Goal: Information Seeking & Learning: Understand process/instructions

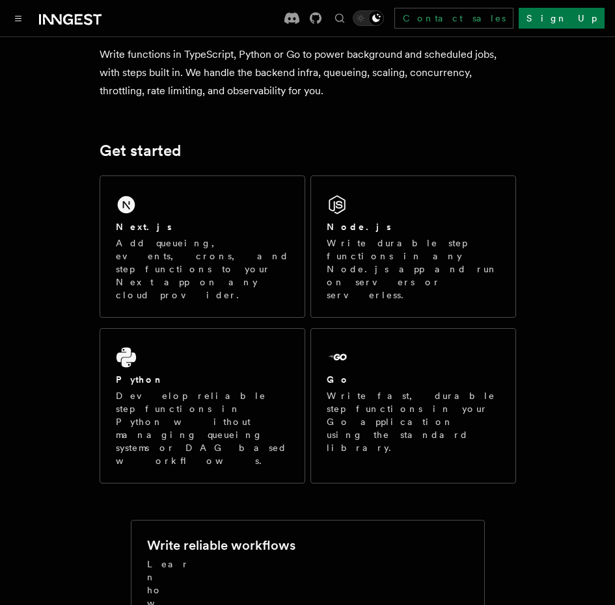
scroll to position [126, 0]
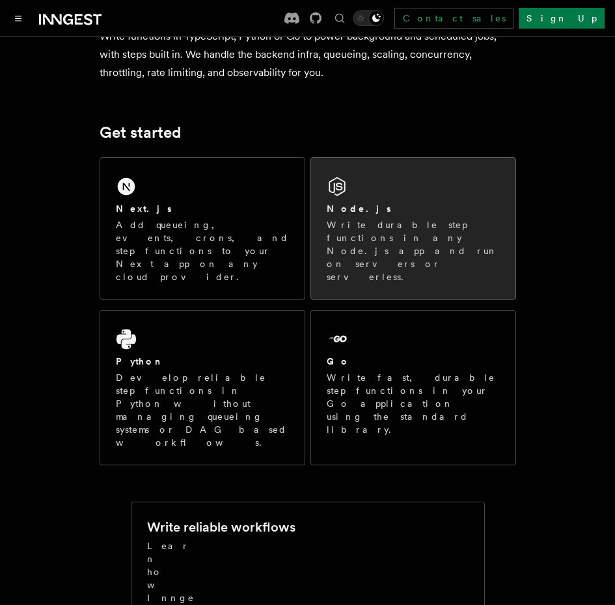
click at [372, 210] on div "Node.js" at bounding box center [412, 209] width 173 height 14
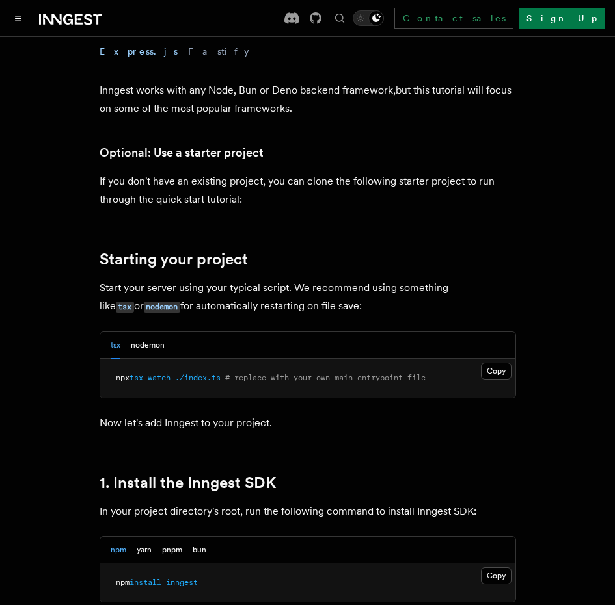
scroll to position [467, 0]
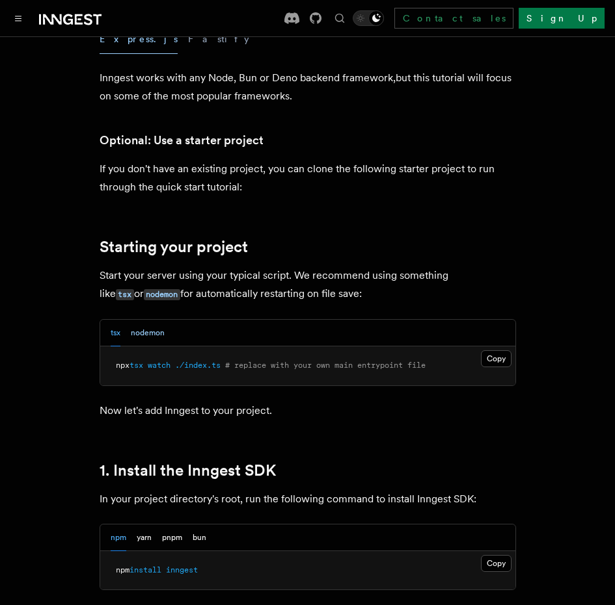
click at [157, 336] on button "nodemon" at bounding box center [148, 333] width 34 height 27
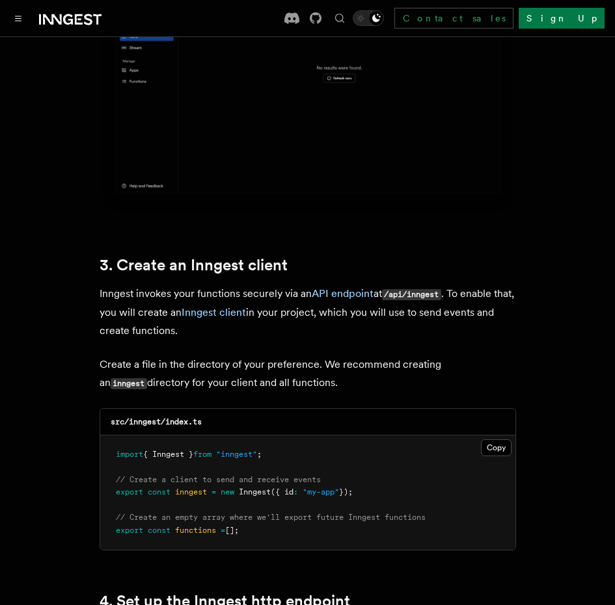
scroll to position [1457, 0]
drag, startPoint x: 248, startPoint y: 512, endPoint x: 100, endPoint y: 511, distance: 148.3
click at [100, 511] on pre "import { Inngest } from "inngest" ; // Create a client to send and receive even…" at bounding box center [307, 492] width 415 height 115
copy span "export const functions = [];"
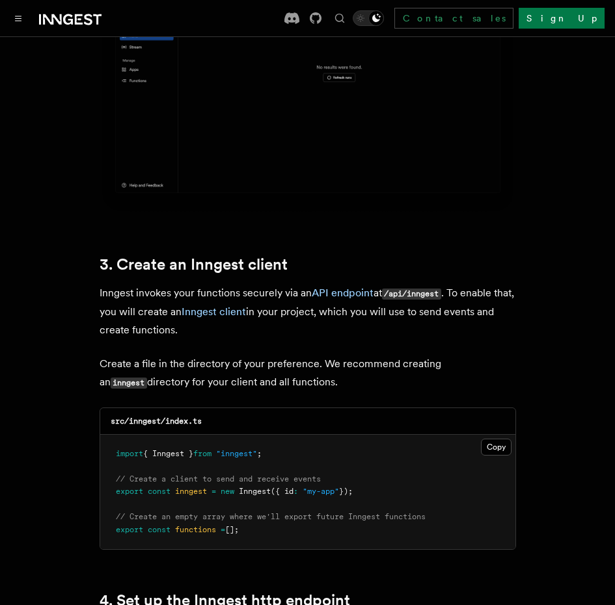
click at [290, 448] on pre "import { Inngest } from "inngest" ; // Create a client to send and receive even…" at bounding box center [307, 492] width 415 height 115
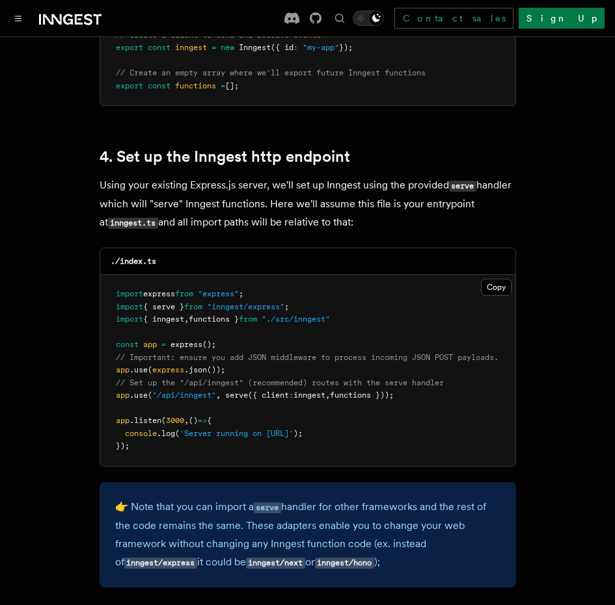
scroll to position [1907, 0]
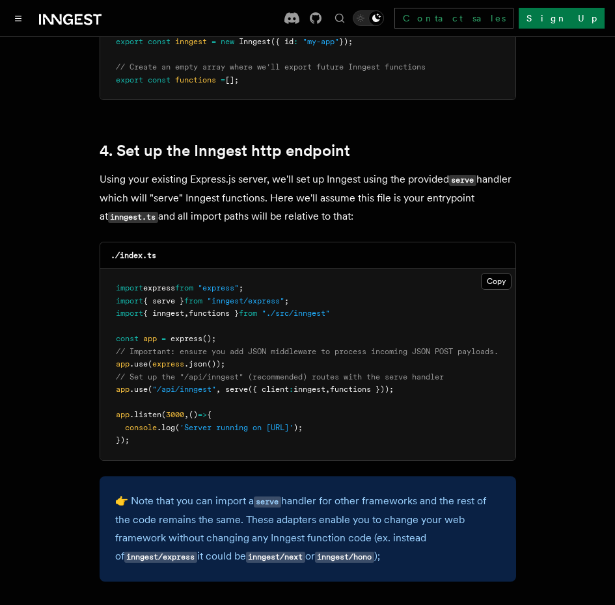
click at [236, 321] on pre "import express from "express" ; import { serve } from "inngest/express" ; impor…" at bounding box center [307, 364] width 415 height 191
click at [239, 309] on span "functions }" at bounding box center [214, 313] width 50 height 9
click at [262, 243] on div "./index.ts" at bounding box center [307, 256] width 415 height 27
click at [264, 347] on span "// Important: ensure you add JSON middleware to process incoming JSON POST payl…" at bounding box center [307, 351] width 382 height 9
click at [270, 269] on pre "import express from "express" ; import { serve } from "inngest/express" ; impor…" at bounding box center [307, 364] width 415 height 191
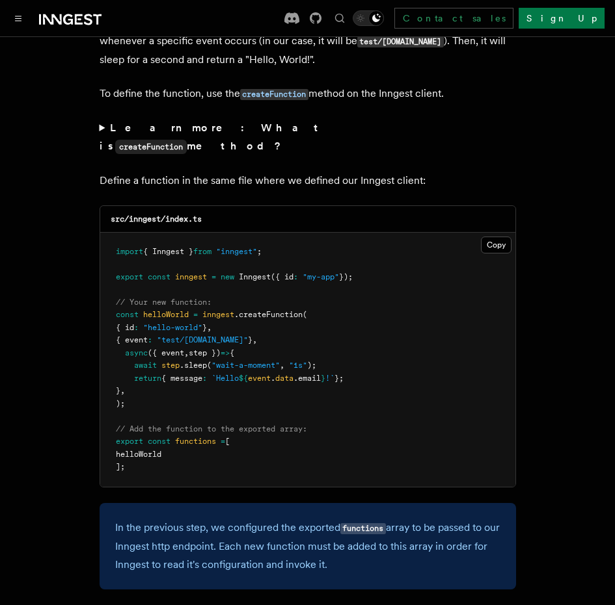
scroll to position [2551, 0]
